Goal: Find specific page/section: Find specific page/section

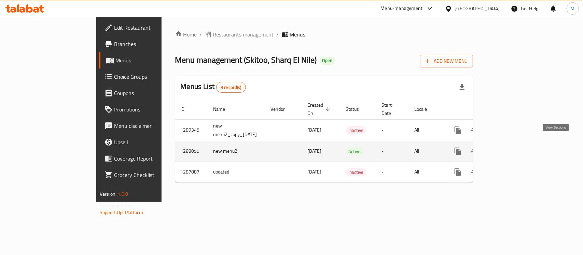
click at [515, 143] on link "enhanced table" at bounding box center [507, 151] width 16 height 16
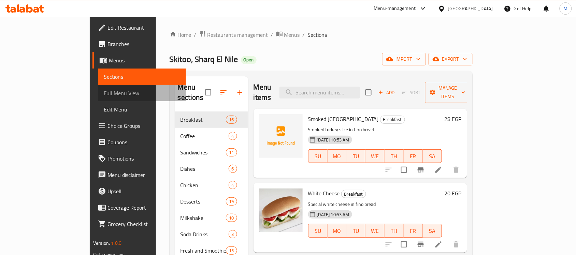
click at [98, 88] on link "Full Menu View" at bounding box center [142, 93] width 88 height 16
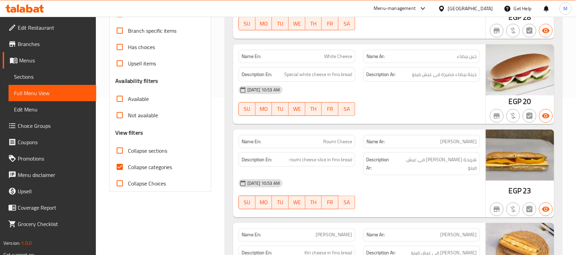
scroll to position [85, 0]
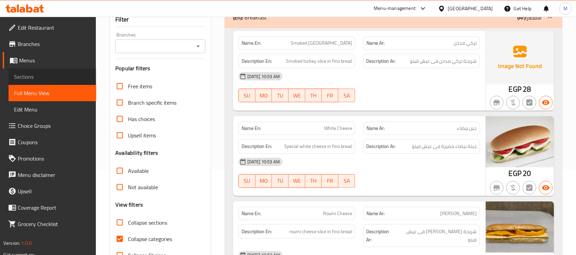
click at [57, 77] on span "Sections" at bounding box center [52, 77] width 77 height 8
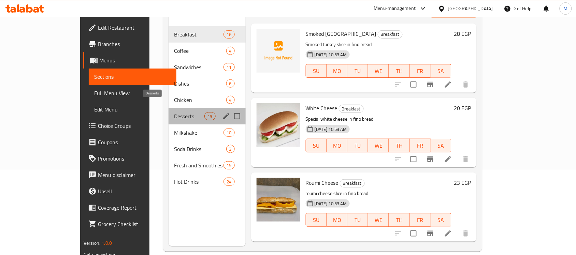
click at [174, 112] on span "Desserts" at bounding box center [189, 116] width 30 height 8
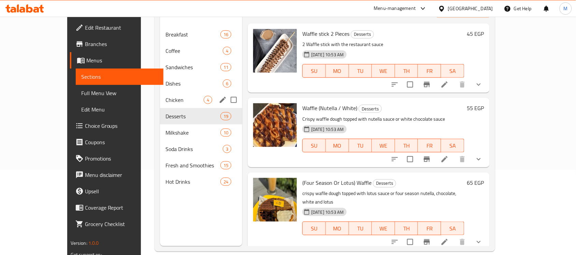
drag, startPoint x: 140, startPoint y: 95, endPoint x: 155, endPoint y: 90, distance: 15.2
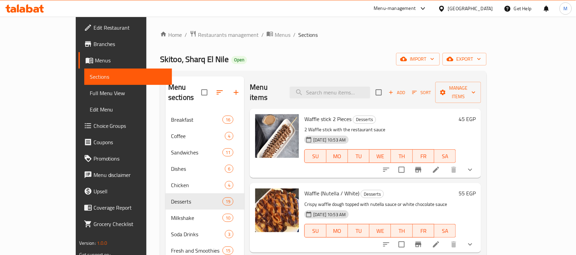
click at [160, 58] on span "Skitoo, Sharq El Nile" at bounding box center [194, 59] width 69 height 15
copy span "Skitoo"
click at [198, 37] on span "Restaurants management" at bounding box center [228, 35] width 61 height 8
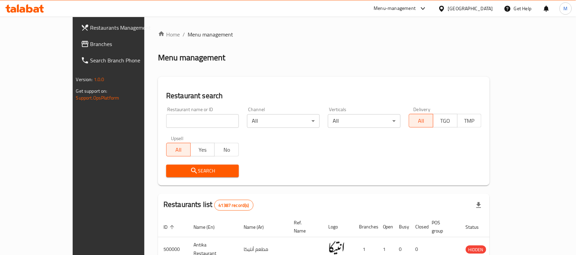
click at [166, 108] on div "Restaurant name or ID Restaurant name or ID" at bounding box center [202, 117] width 73 height 21
click at [166, 119] on input "search" at bounding box center [202, 121] width 73 height 14
paste input "Burgeriz"
type input "Burgeriz"
click button "Search" at bounding box center [202, 171] width 73 height 13
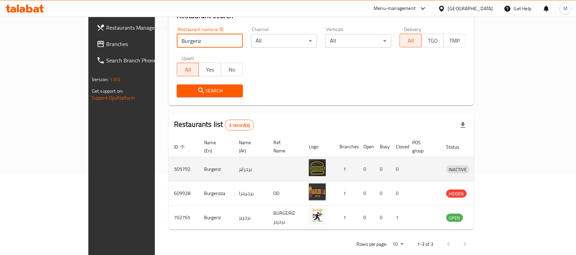
scroll to position [84, 0]
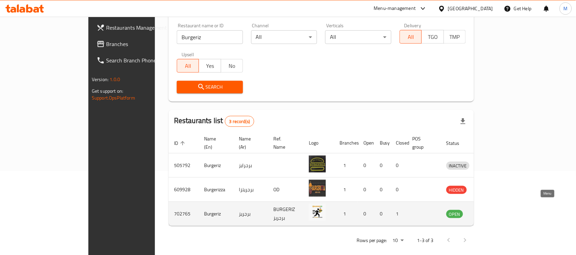
click at [492, 210] on icon "enhanced table" at bounding box center [488, 214] width 8 height 8
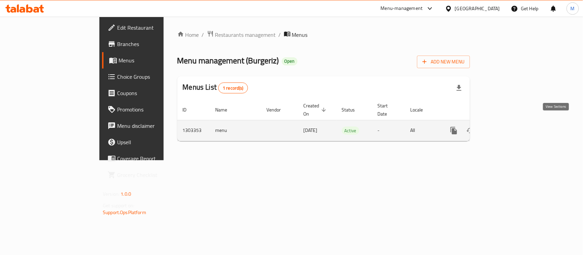
click at [511, 123] on link "enhanced table" at bounding box center [503, 131] width 16 height 16
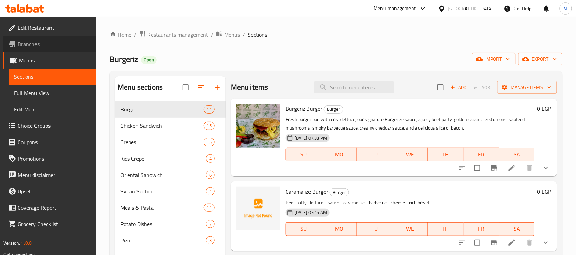
click at [42, 48] on span "Branches" at bounding box center [54, 44] width 73 height 8
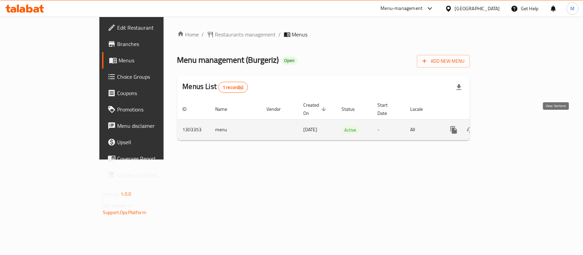
click at [511, 127] on link "enhanced table" at bounding box center [503, 130] width 16 height 16
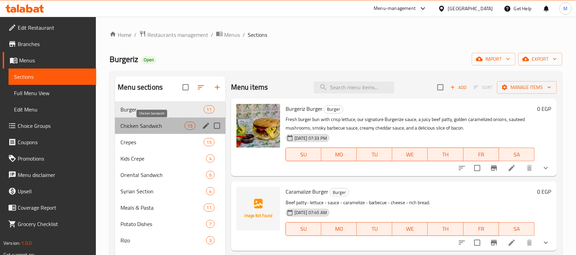
click at [142, 123] on span "Chicken Sandwich" at bounding box center [153, 126] width 64 height 8
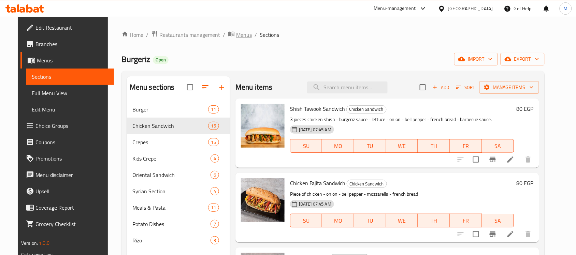
click at [236, 38] on span "Menus" at bounding box center [244, 35] width 16 height 8
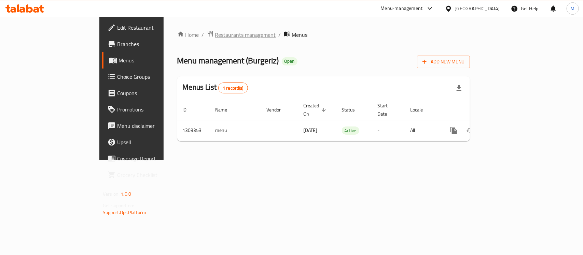
click at [215, 32] on span "Restaurants management" at bounding box center [245, 35] width 61 height 8
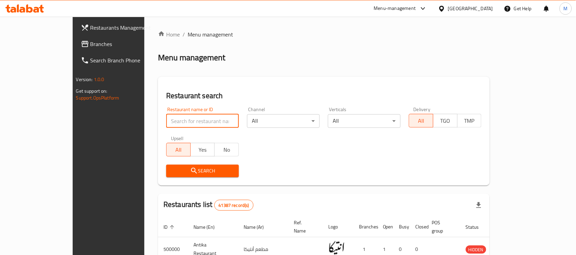
click at [186, 123] on input "search" at bounding box center [202, 121] width 73 height 14
paste input "Burgeriz"
type input "Burgeriz"
click button "Search" at bounding box center [202, 171] width 73 height 13
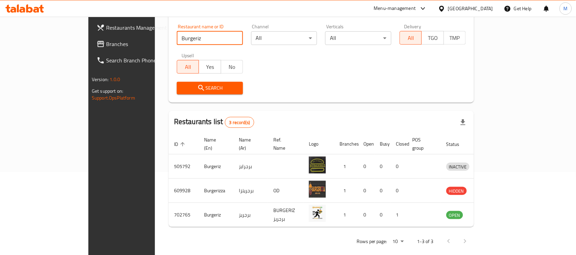
scroll to position [84, 0]
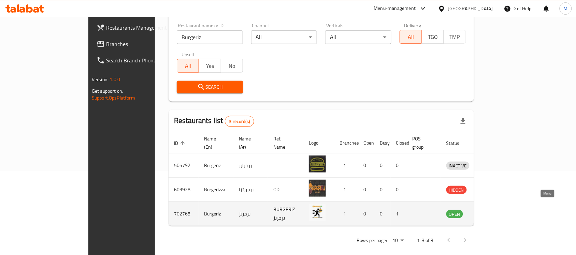
click at [492, 210] on icon "enhanced table" at bounding box center [488, 214] width 8 height 8
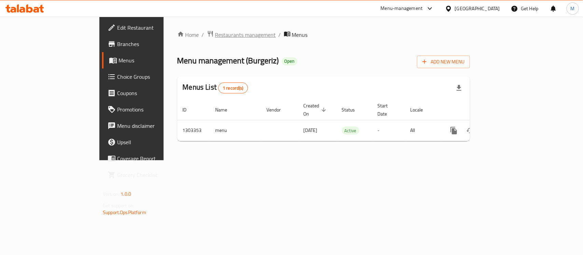
click at [215, 35] on span "Restaurants management" at bounding box center [245, 35] width 61 height 8
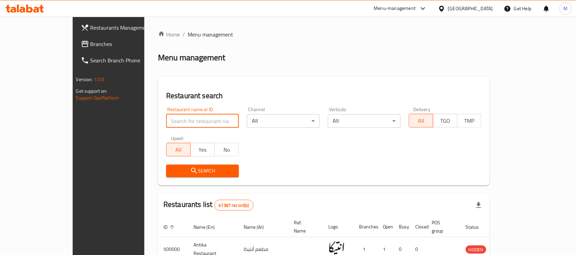
click at [166, 124] on input "search" at bounding box center [202, 121] width 73 height 14
paste input "Burgeriz"
type input "Burgeriz"
click button "Search" at bounding box center [202, 171] width 73 height 13
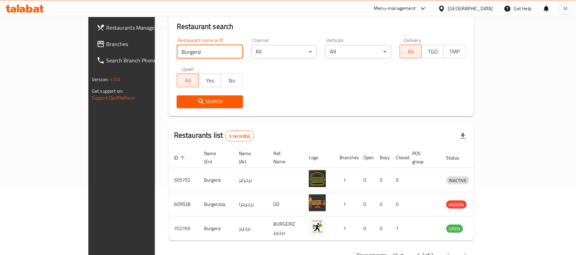
scroll to position [84, 0]
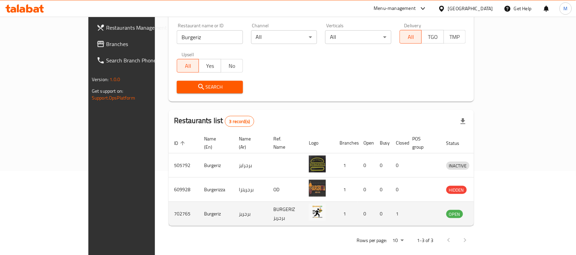
click at [169, 211] on td "702765" at bounding box center [184, 214] width 30 height 24
copy td "702765"
drag, startPoint x: 544, startPoint y: 212, endPoint x: 542, endPoint y: 206, distance: 6.4
click at [502, 209] on td "enhanced table" at bounding box center [490, 214] width 24 height 24
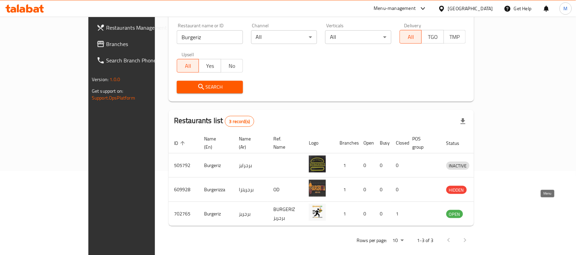
drag, startPoint x: 542, startPoint y: 206, endPoint x: 535, endPoint y: 197, distance: 11.1
click at [491, 212] on icon "enhanced table" at bounding box center [488, 215] width 8 height 6
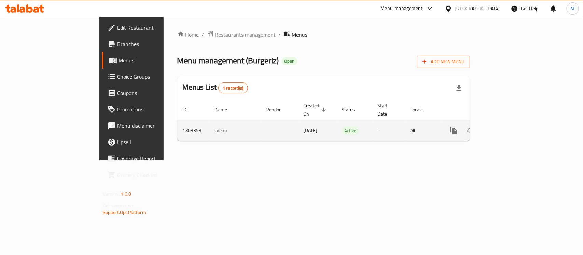
click at [177, 127] on td "1303353" at bounding box center [193, 130] width 33 height 21
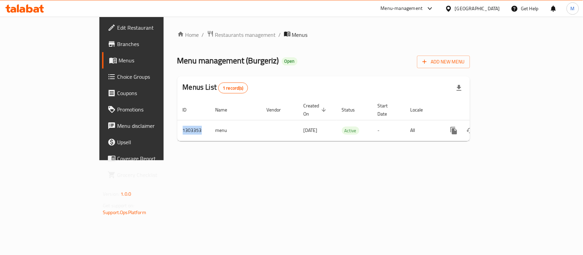
copy td "1303353"
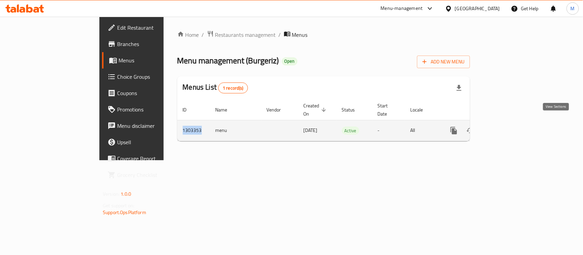
click at [511, 131] on link "enhanced table" at bounding box center [503, 131] width 16 height 16
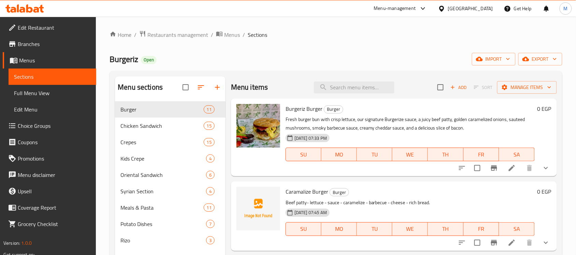
click at [15, 89] on span "Full Menu View" at bounding box center [52, 93] width 77 height 8
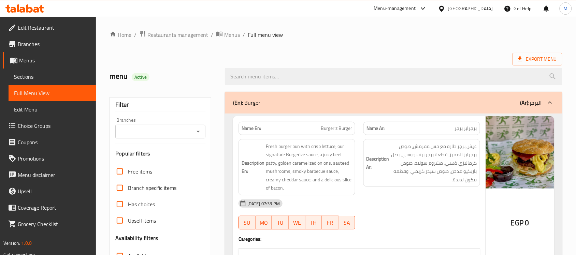
click at [193, 136] on div "Branches" at bounding box center [160, 132] width 90 height 14
click at [200, 130] on icon "Open" at bounding box center [198, 132] width 8 height 8
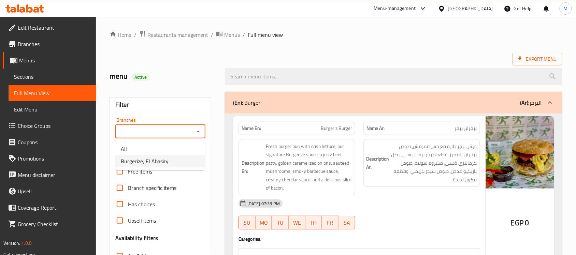
click at [181, 156] on li "Burgerize, El Abasiry" at bounding box center [160, 161] width 90 height 12
type input "Burgerize, El Abasiry"
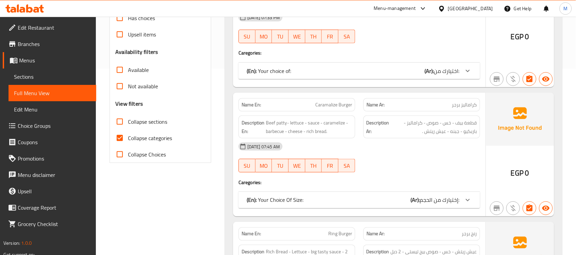
scroll to position [213, 0]
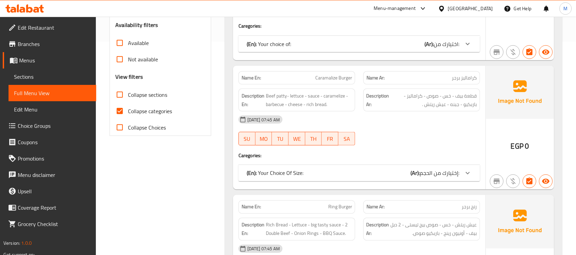
click at [164, 99] on span "Collapse sections" at bounding box center [147, 95] width 39 height 8
click at [128, 99] on input "Collapse sections" at bounding box center [120, 95] width 16 height 16
checkbox input "true"
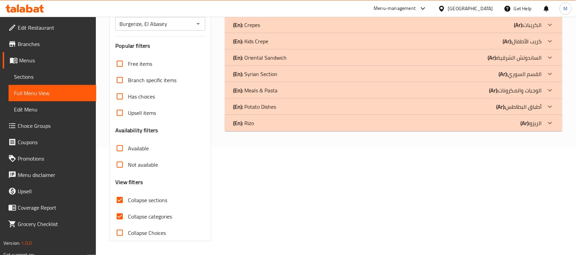
scroll to position [108, 0]
click at [136, 220] on span "Collapse categories" at bounding box center [150, 217] width 44 height 8
click at [128, 220] on input "Collapse categories" at bounding box center [120, 217] width 16 height 16
checkbox input "false"
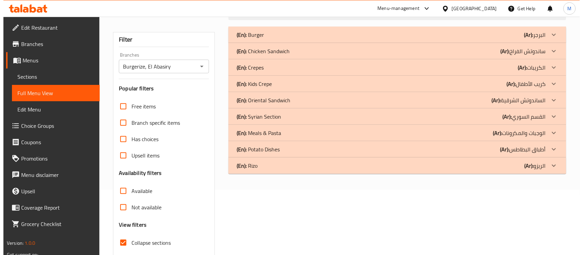
scroll to position [0, 0]
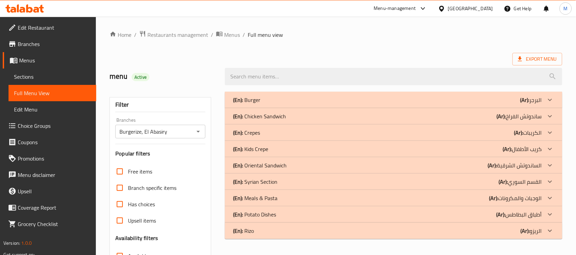
click at [337, 116] on div "(En): Chicken Sandwich (Ar): ساندوتش الفراخ" at bounding box center [387, 116] width 309 height 8
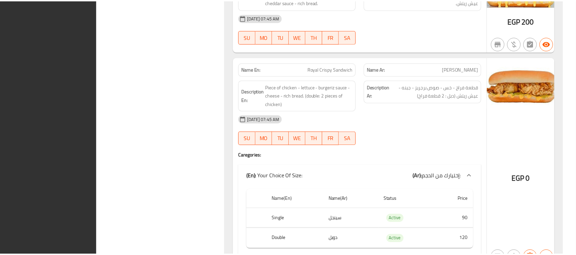
scroll to position [1638, 0]
